Goal: Task Accomplishment & Management: Manage account settings

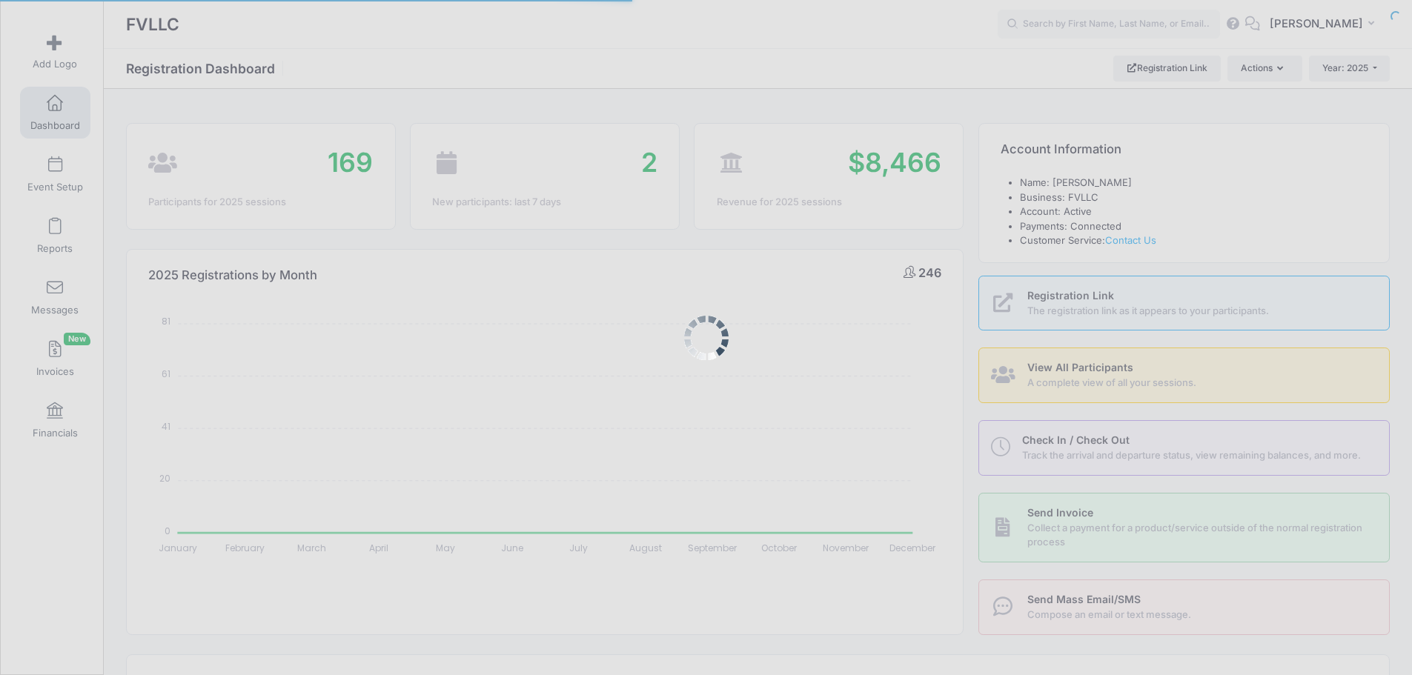
select select
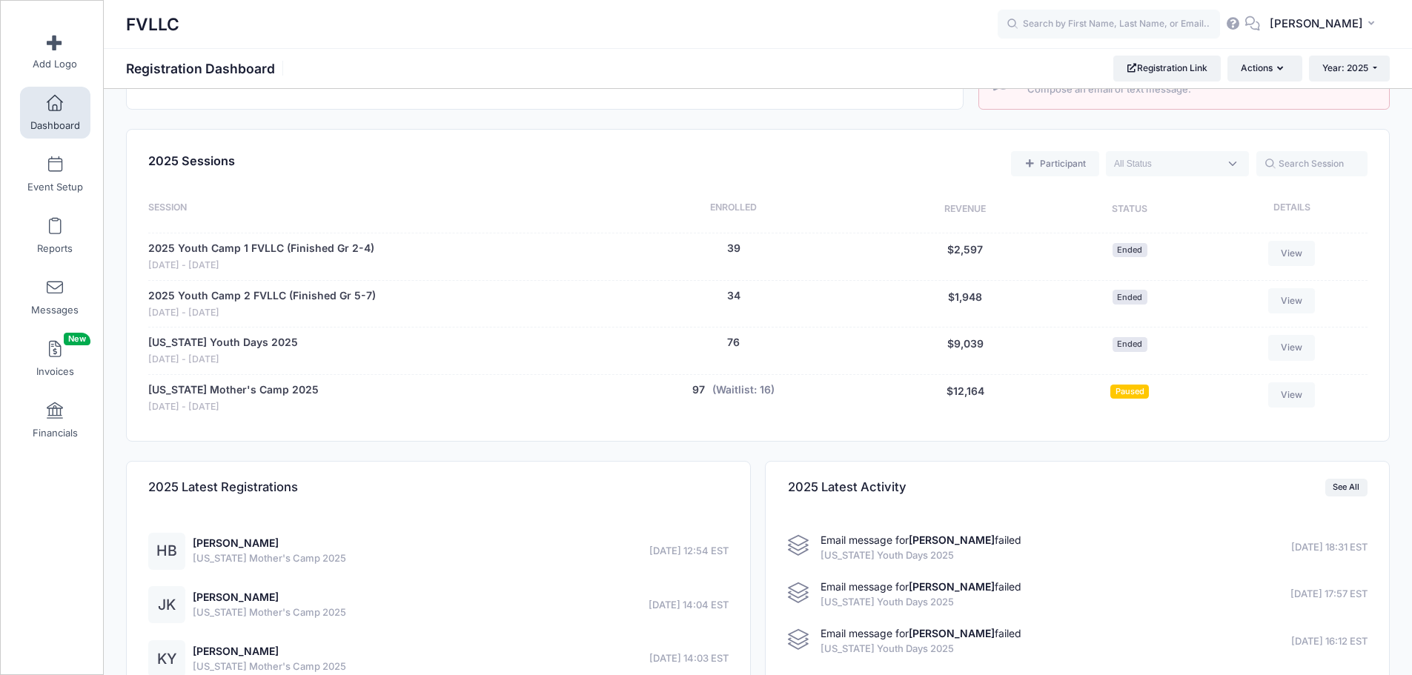
scroll to position [667, 0]
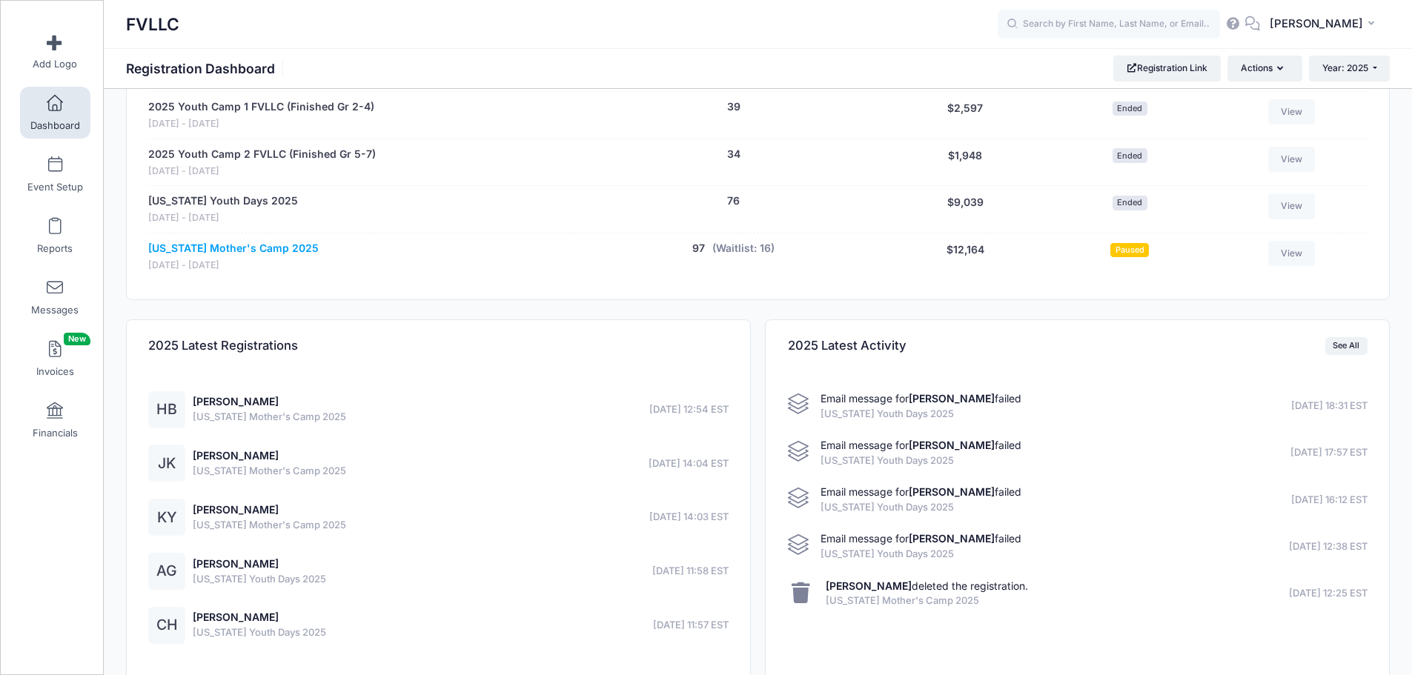
click at [269, 253] on link "[US_STATE] Mother's Camp 2025" at bounding box center [233, 249] width 171 height 16
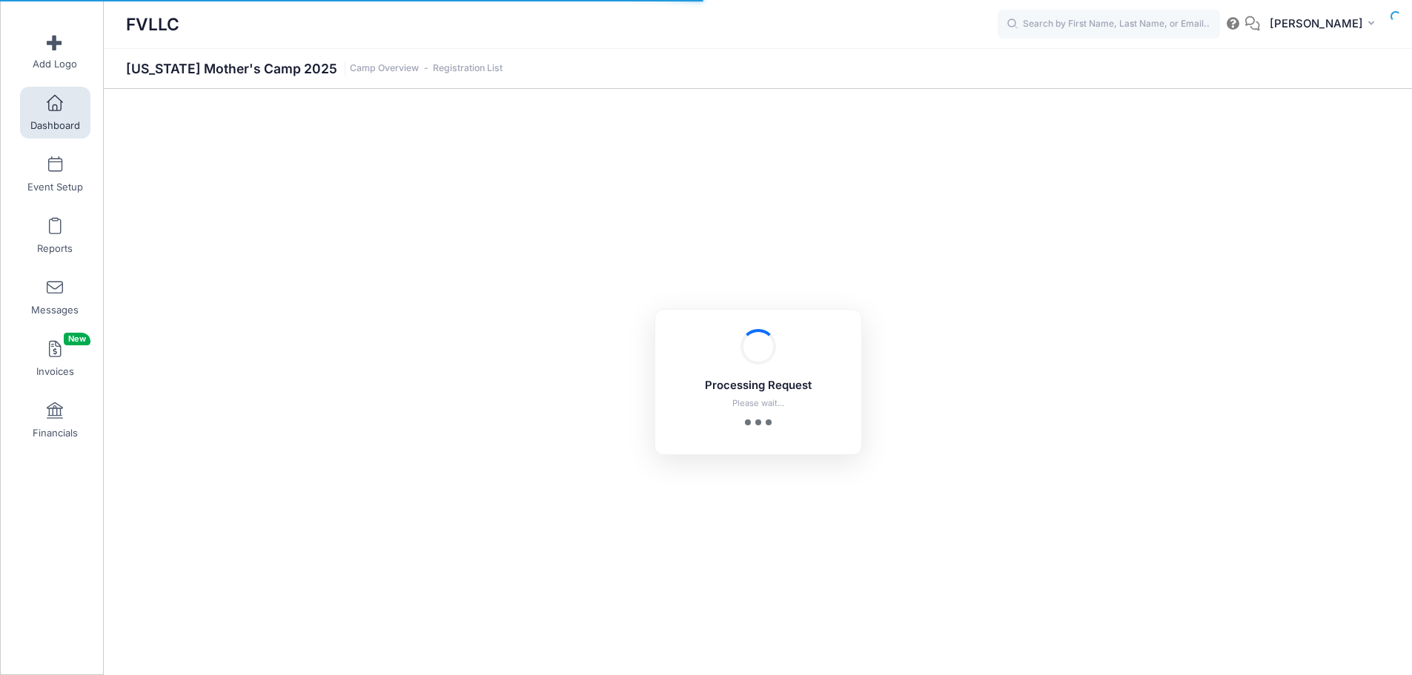
select select "10"
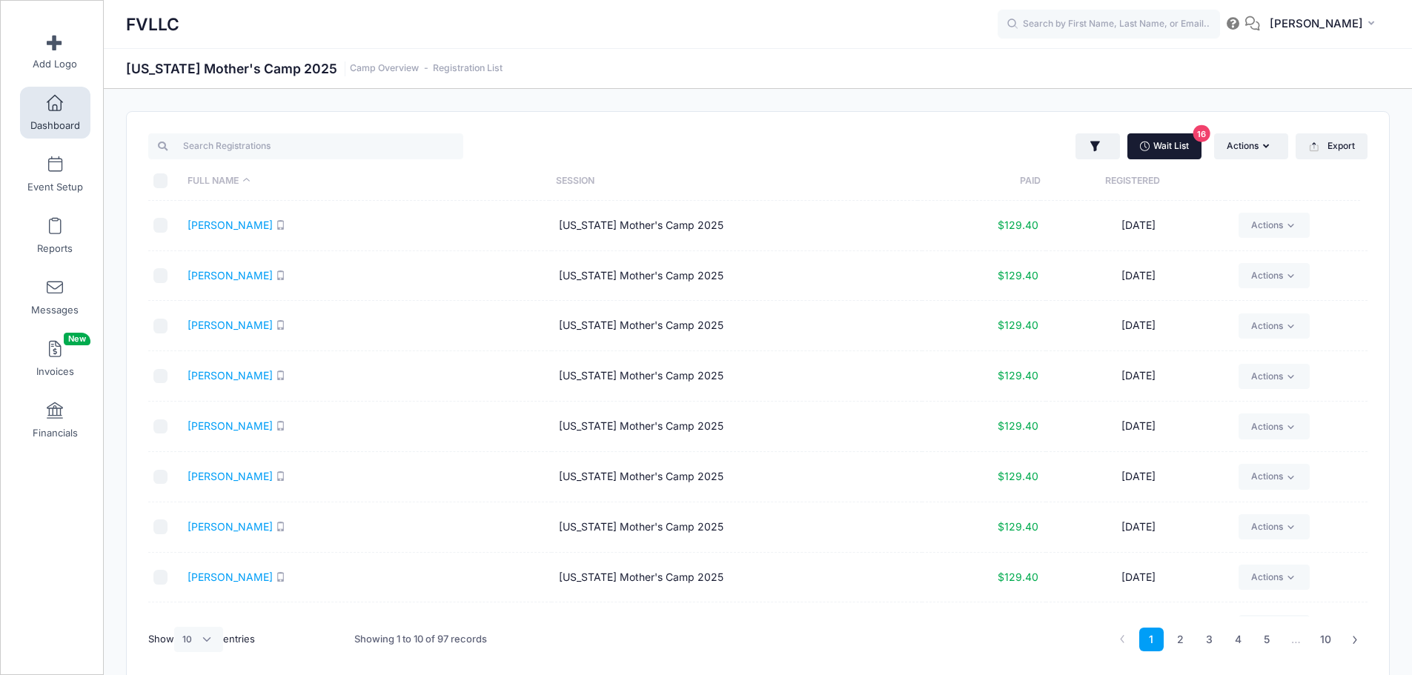
click at [1159, 151] on link "Wait List 16" at bounding box center [1165, 145] width 74 height 25
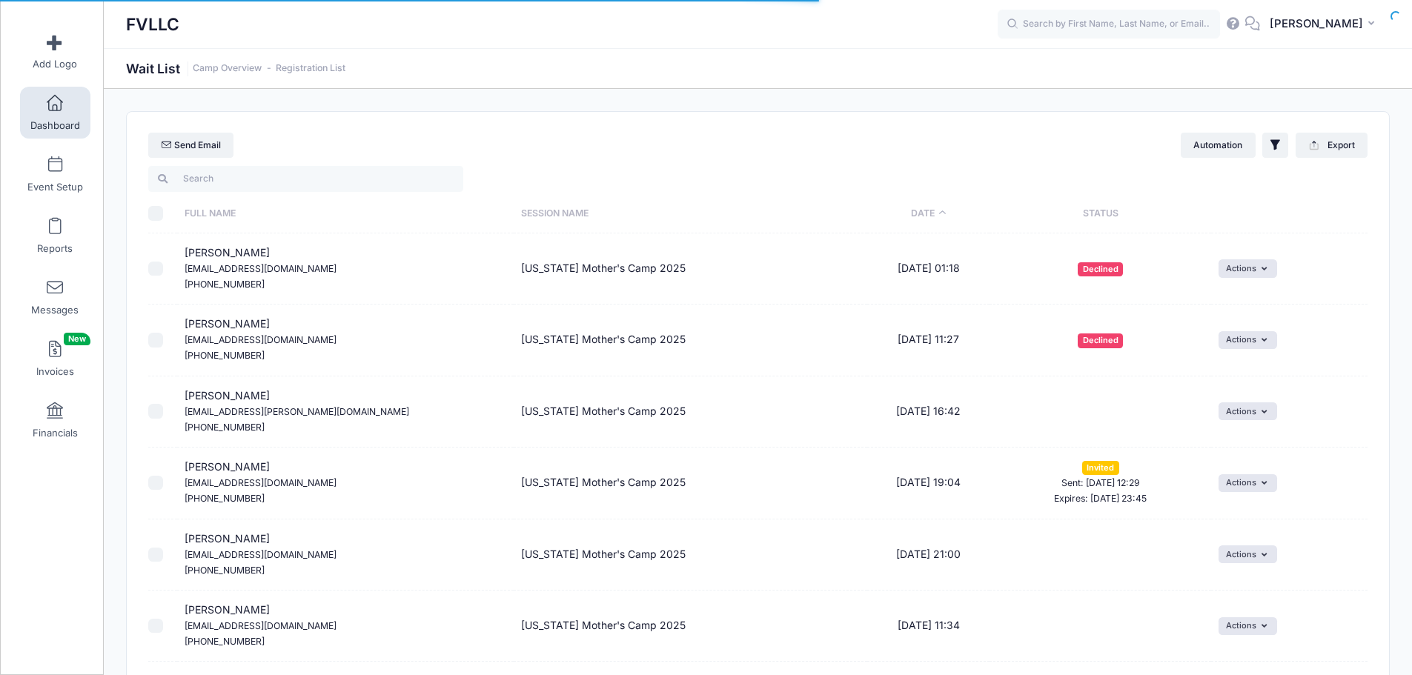
select select "50"
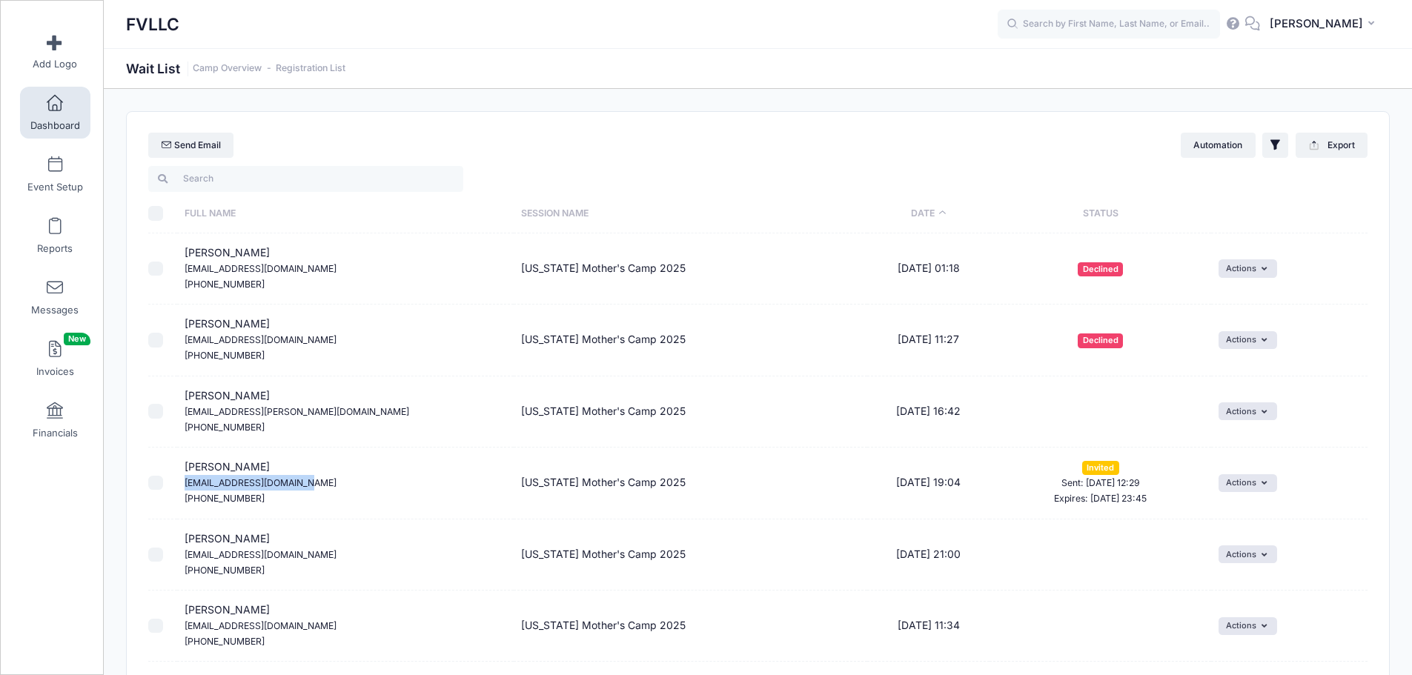
drag, startPoint x: 309, startPoint y: 485, endPoint x: 185, endPoint y: 483, distance: 123.8
click at [185, 483] on td "Abigail Haapala Abigailmuhonen@gmail.com (306) 856-0316" at bounding box center [345, 484] width 337 height 72
copy small "[EMAIL_ADDRESS][DOMAIN_NAME]"
select select "50"
click at [70, 119] on link "Dashboard" at bounding box center [55, 113] width 70 height 52
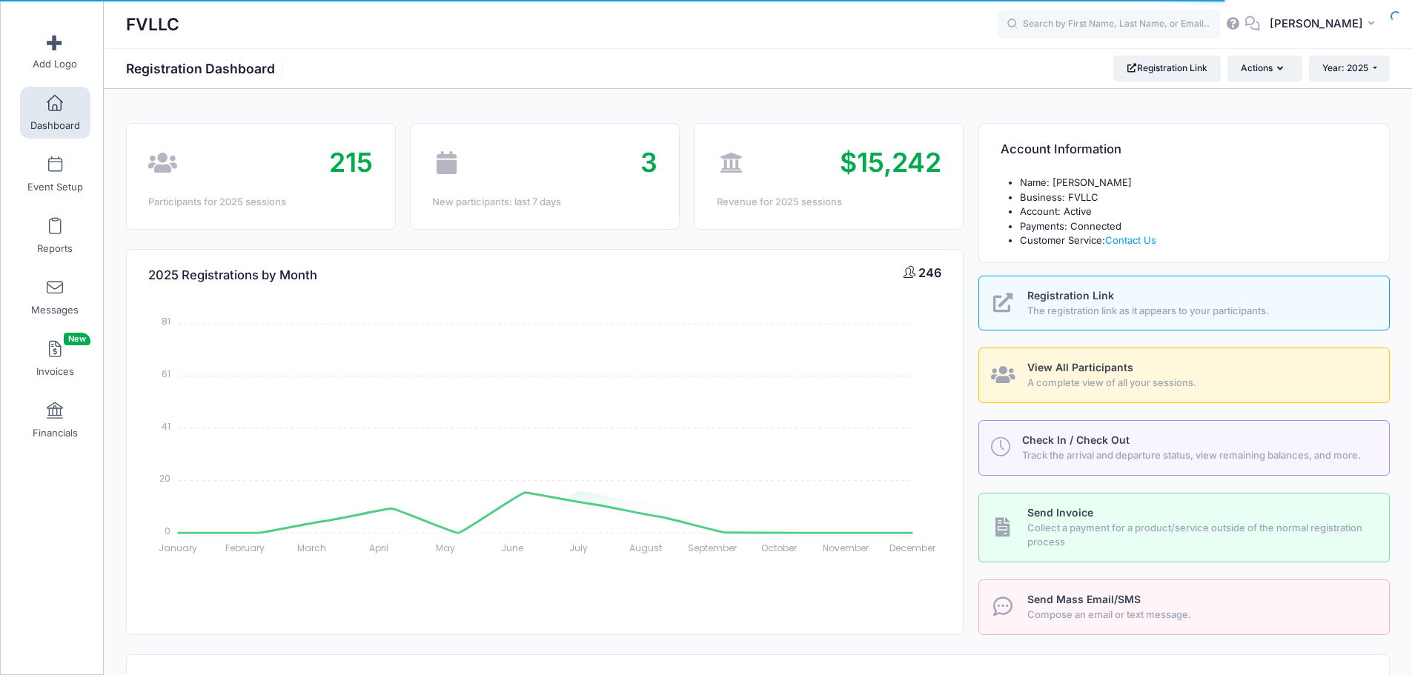
select select
